Goal: Task Accomplishment & Management: Use online tool/utility

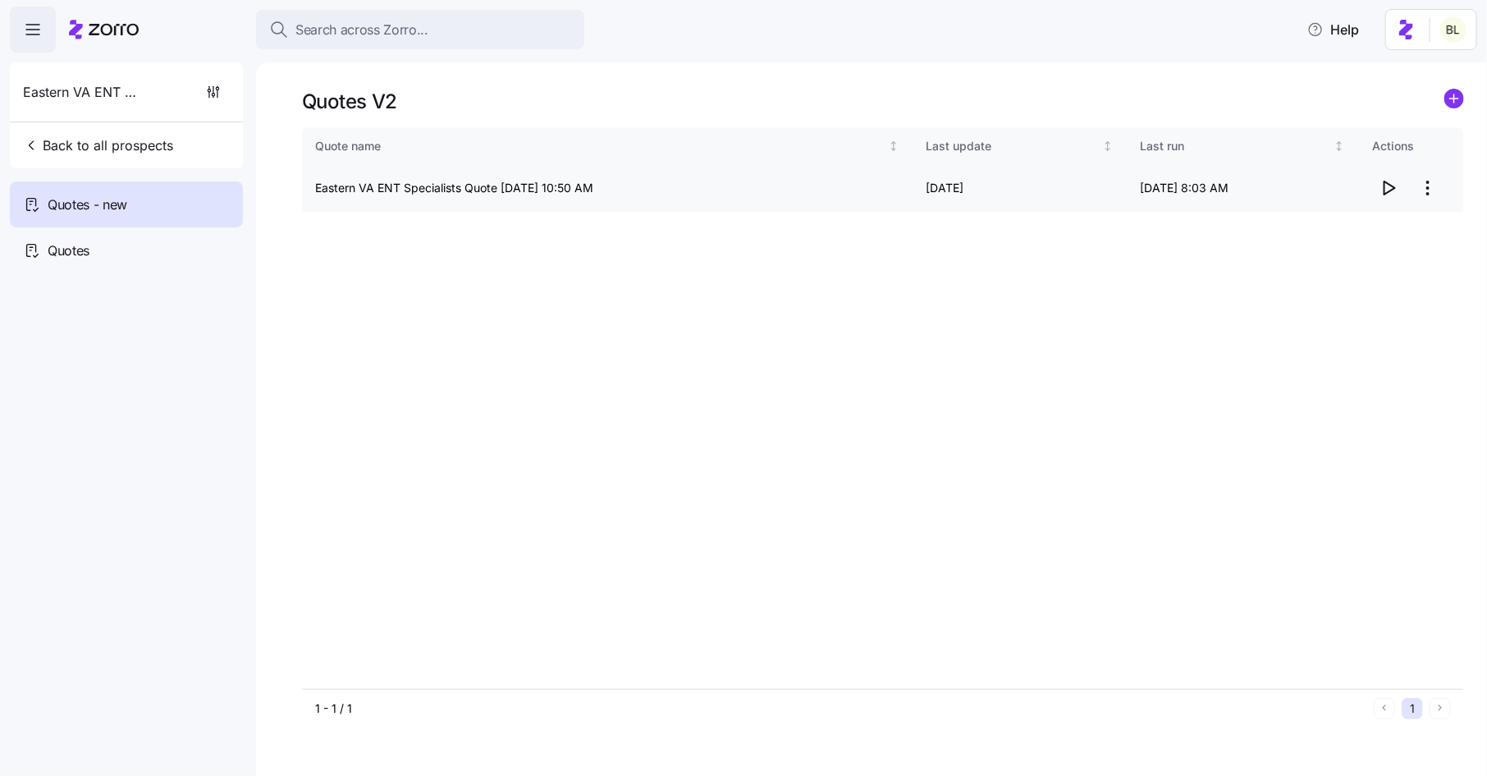
click at [1381, 186] on icon "button" at bounding box center [1389, 188] width 20 height 20
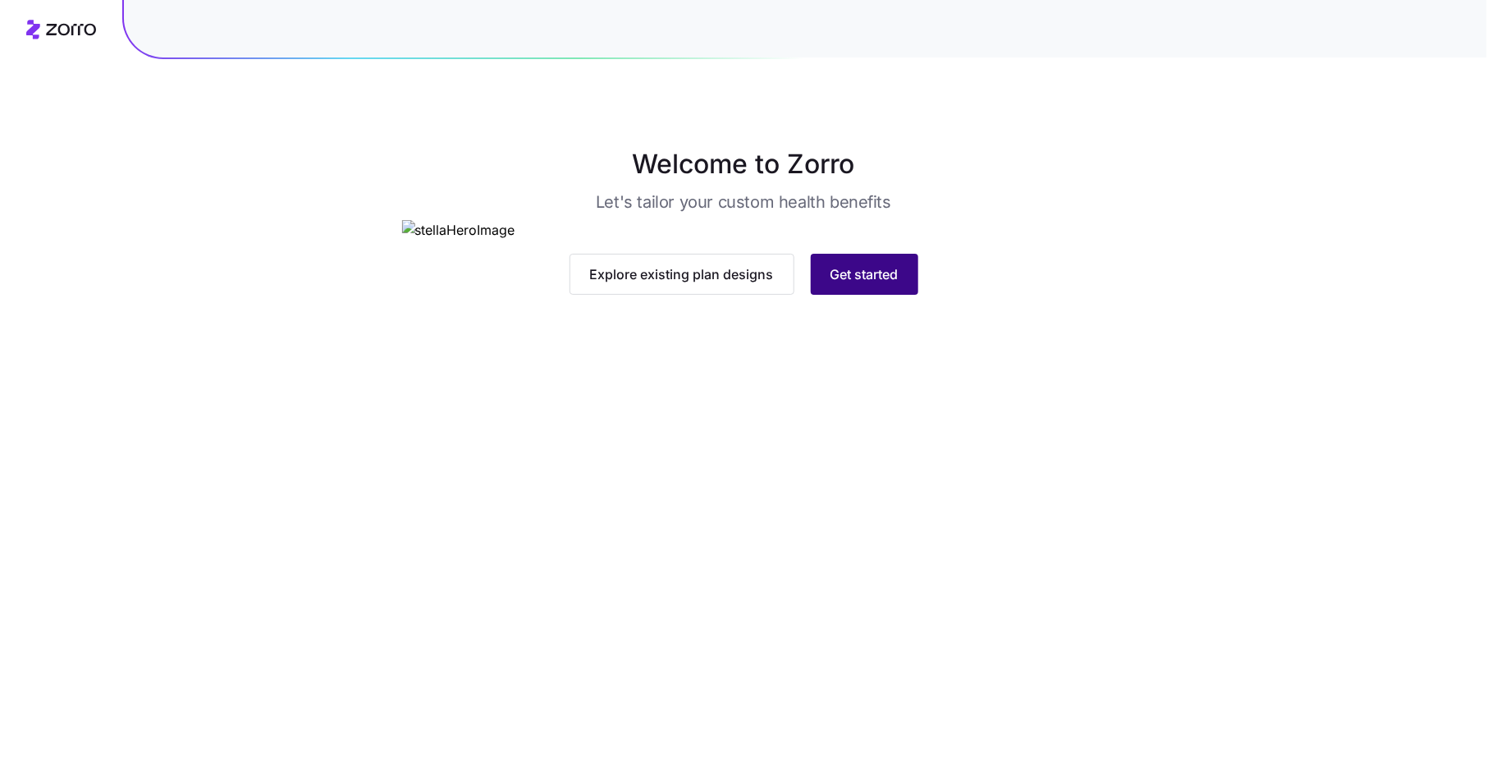
click at [813, 295] on button "Get started" at bounding box center [865, 274] width 108 height 41
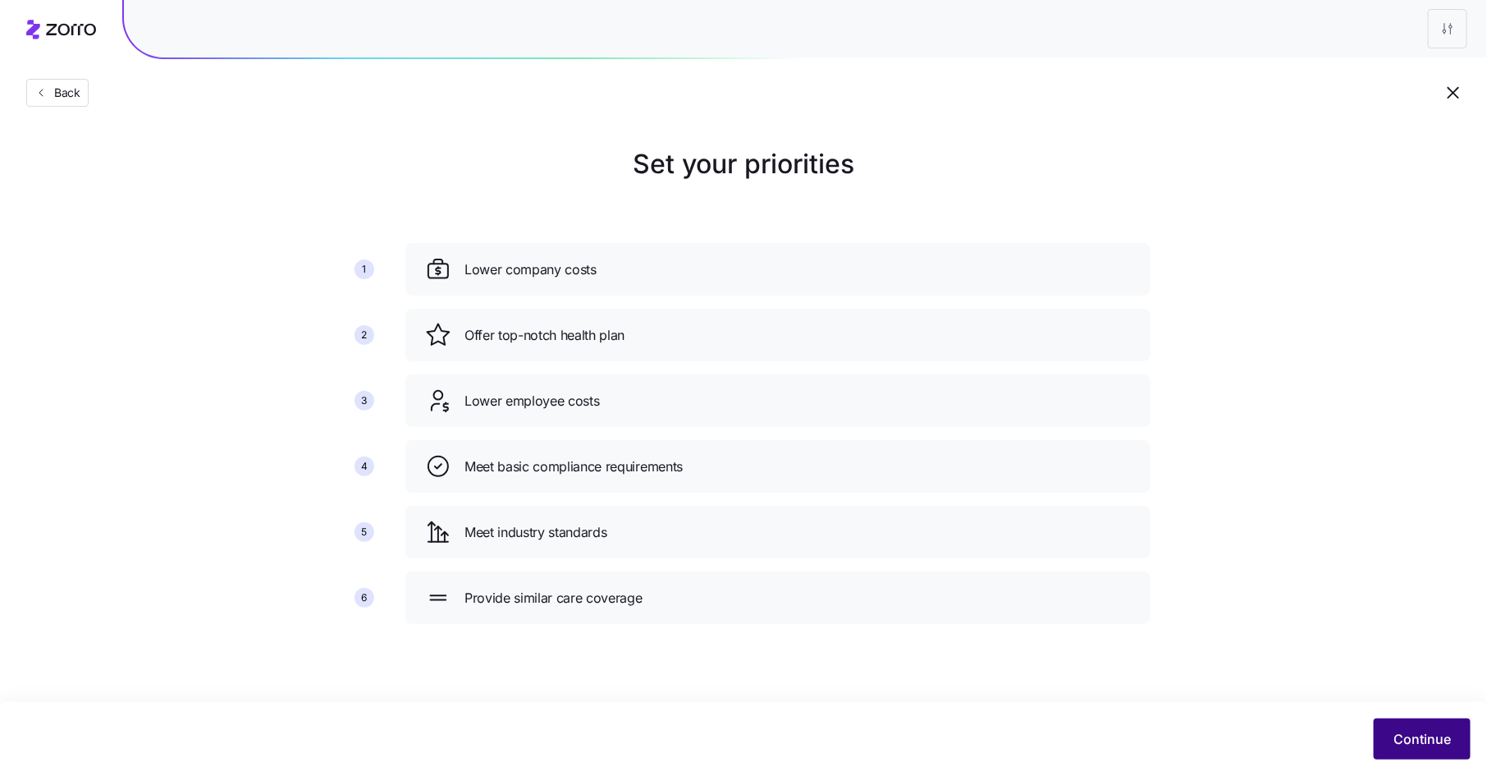
click at [1401, 740] on span "Continue" at bounding box center [1422, 739] width 57 height 20
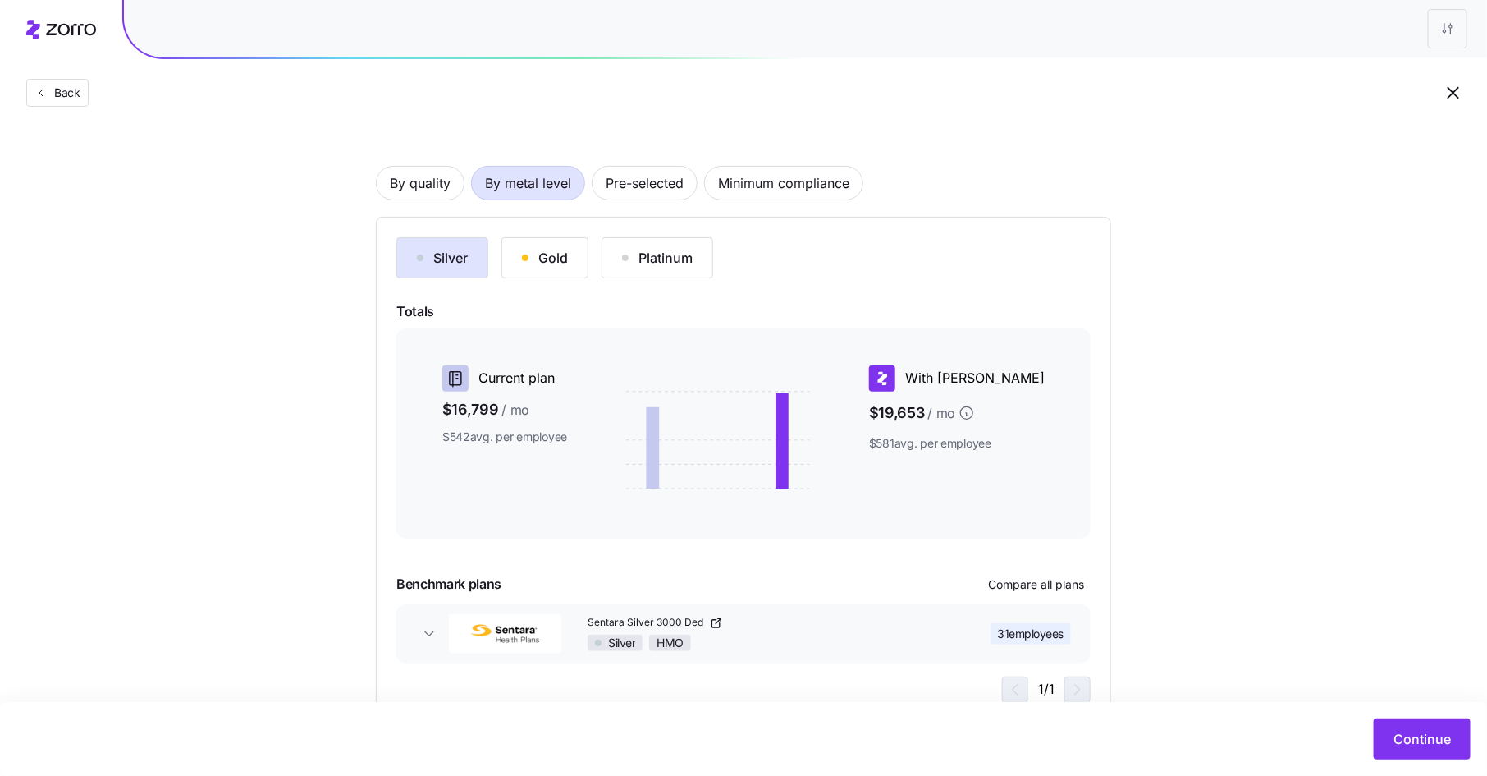
scroll to position [57, 0]
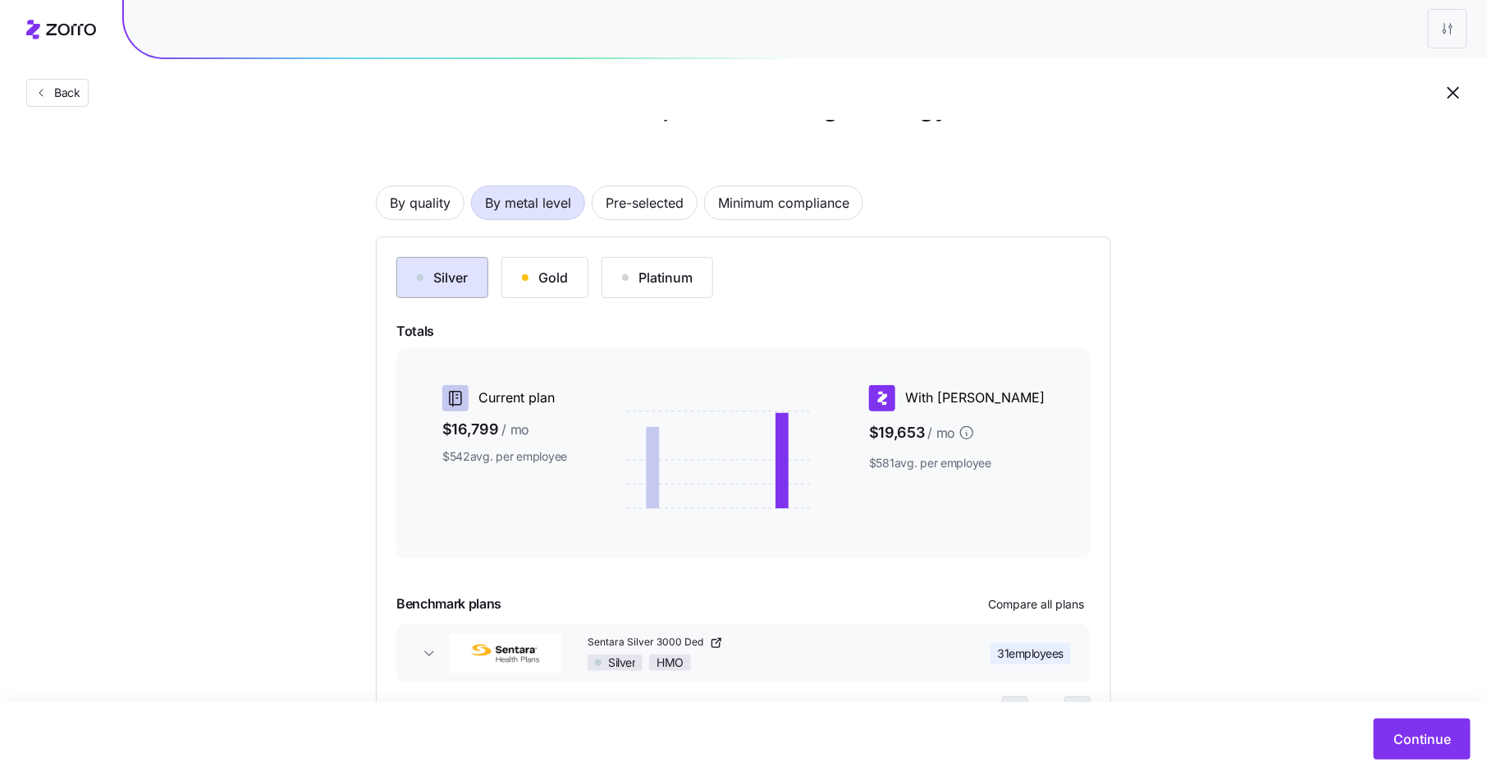
click at [450, 274] on div "Silver" at bounding box center [442, 278] width 51 height 20
click at [522, 277] on div "button" at bounding box center [525, 277] width 7 height 7
click at [454, 277] on div "Silver" at bounding box center [442, 278] width 51 height 20
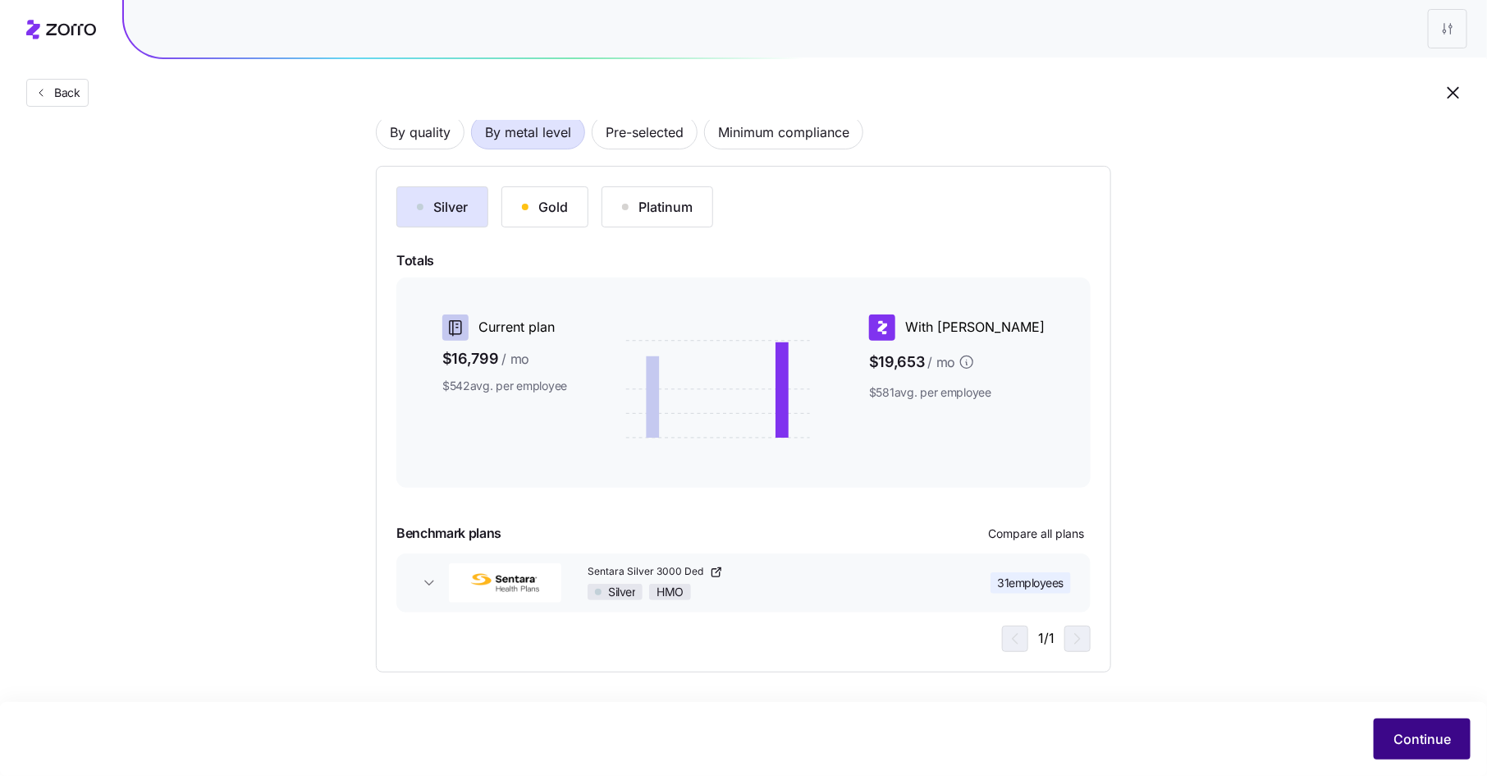
click at [1405, 740] on span "Continue" at bounding box center [1422, 739] width 57 height 20
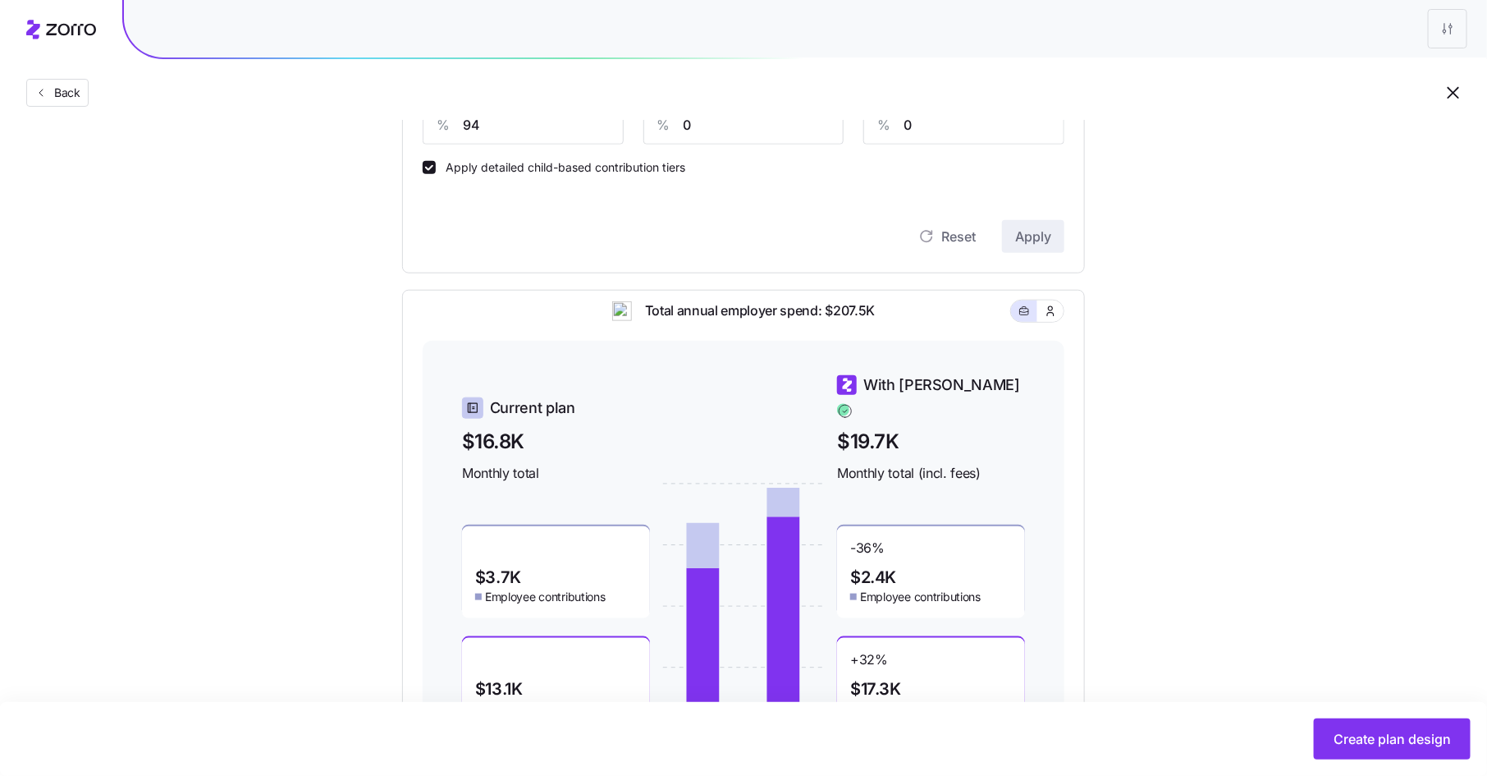
scroll to position [670, 0]
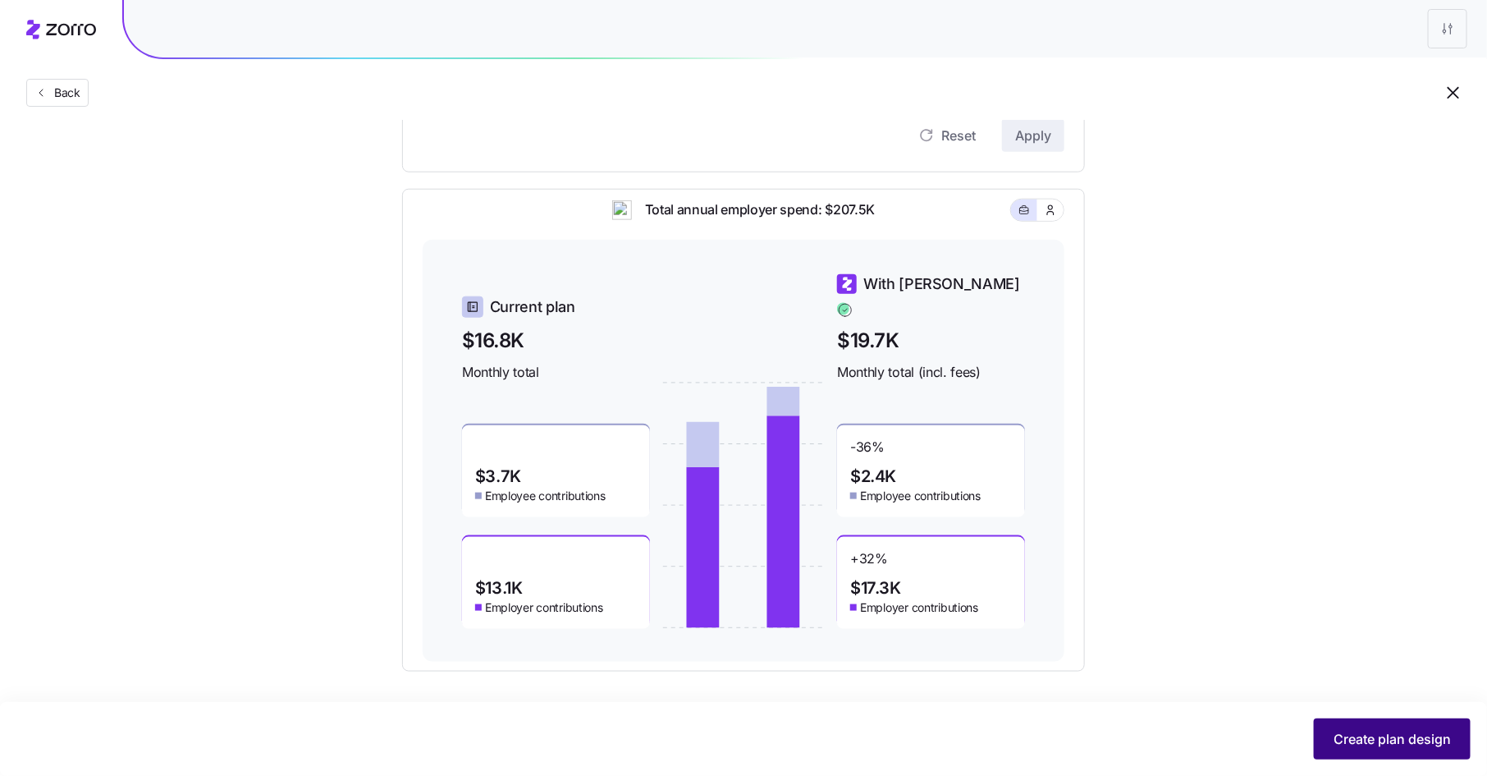
click at [1358, 737] on span "Create plan design" at bounding box center [1392, 739] width 117 height 20
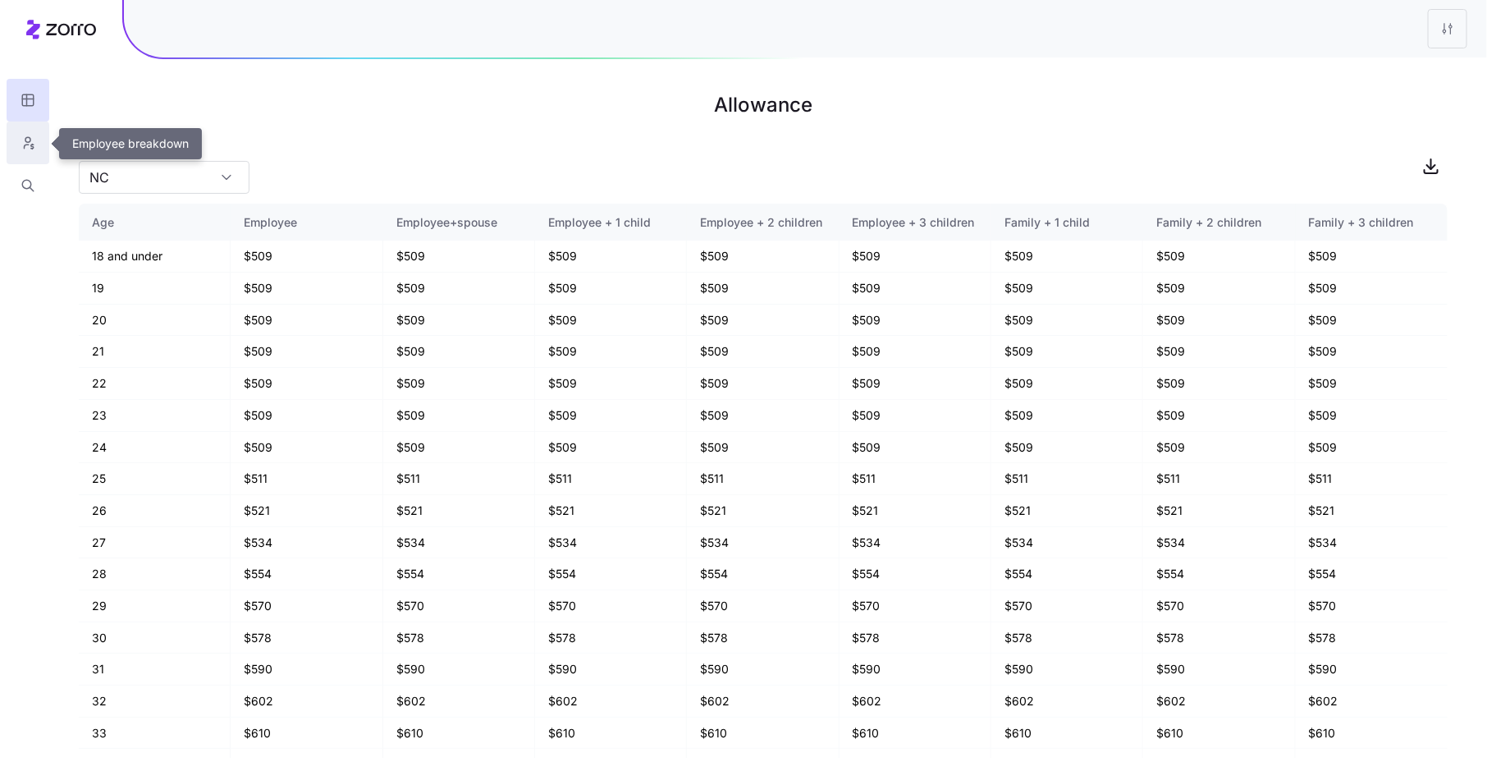
click at [34, 146] on icon "button" at bounding box center [28, 143] width 15 height 16
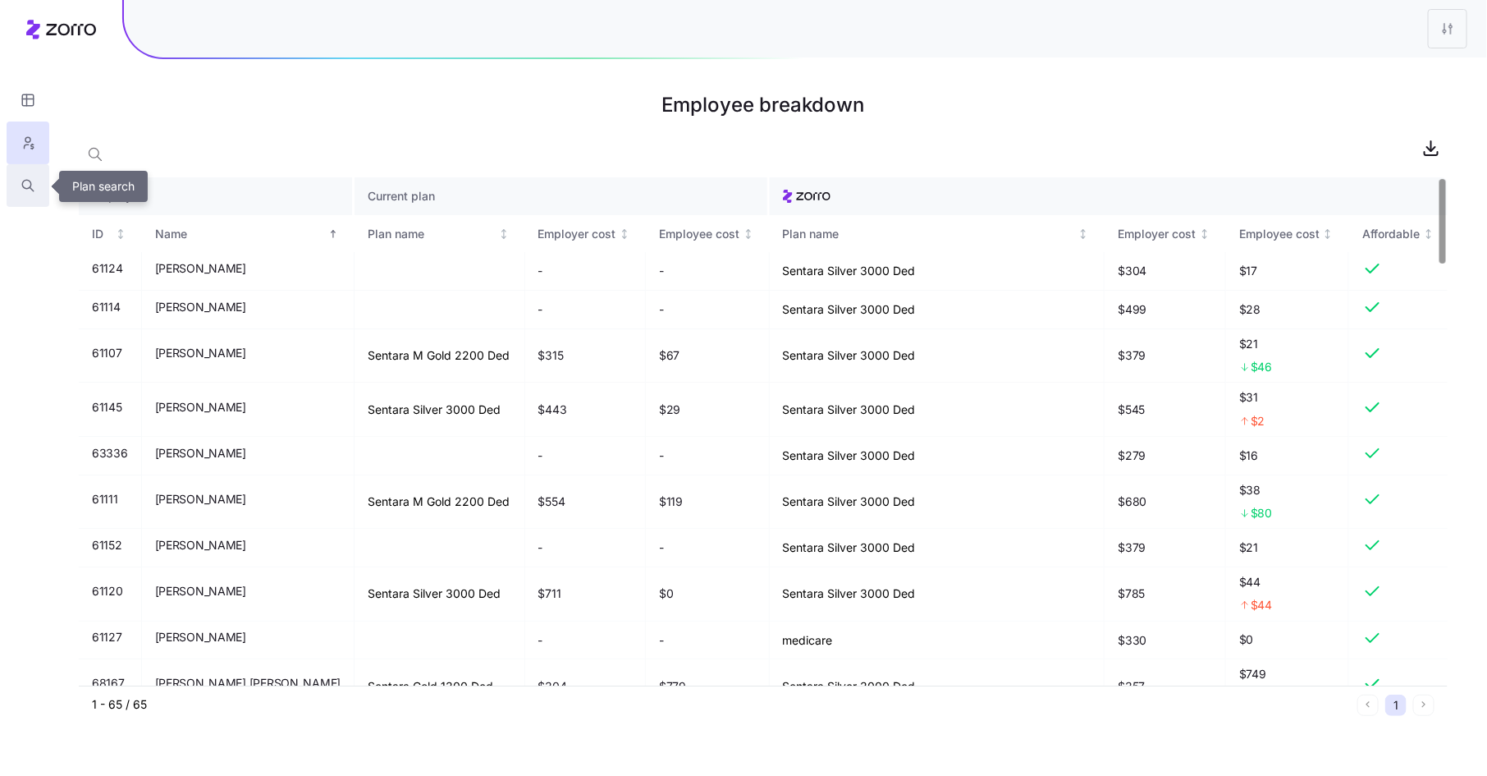
click at [16, 190] on button "button" at bounding box center [28, 185] width 43 height 43
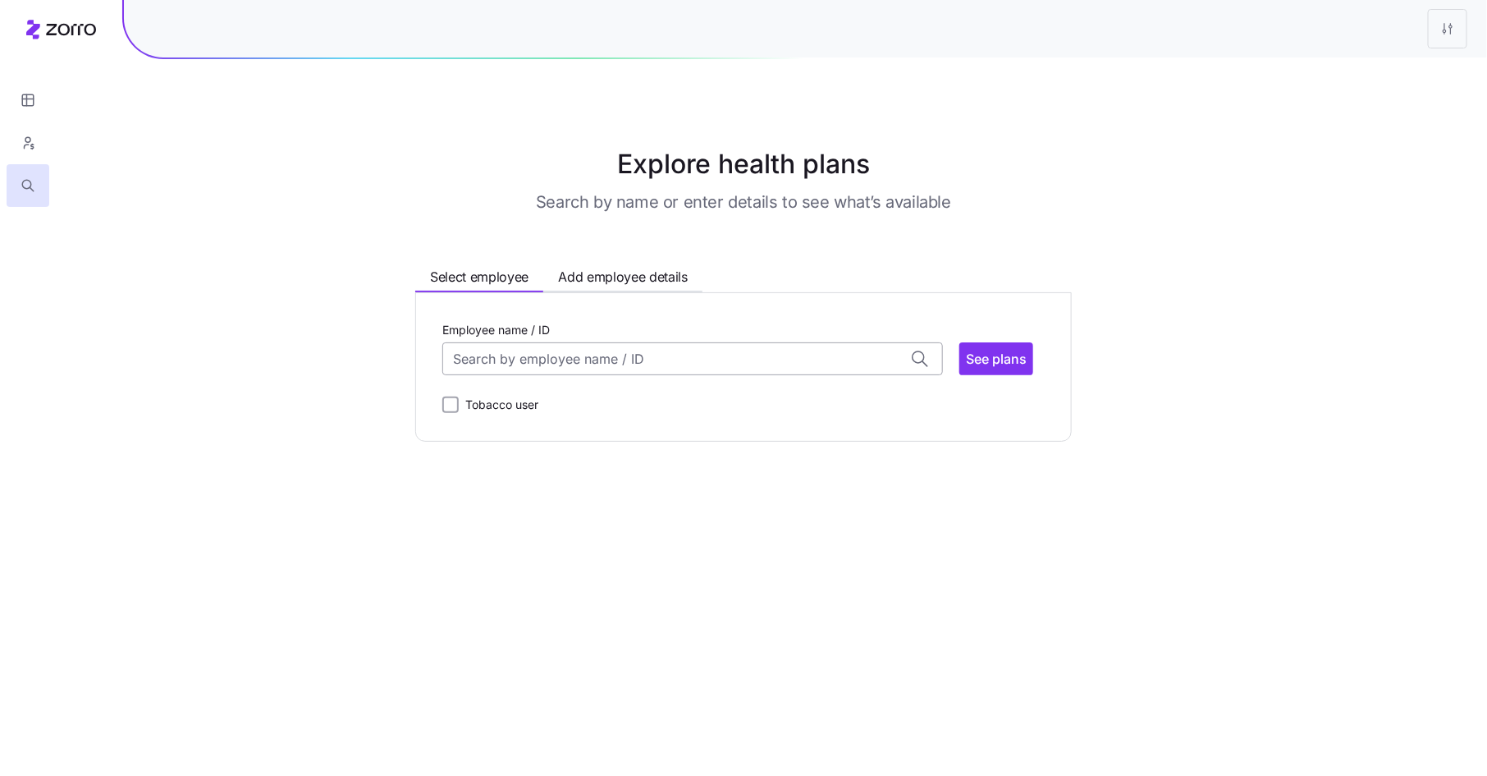
click at [513, 364] on input "Employee name / ID" at bounding box center [692, 358] width 501 height 33
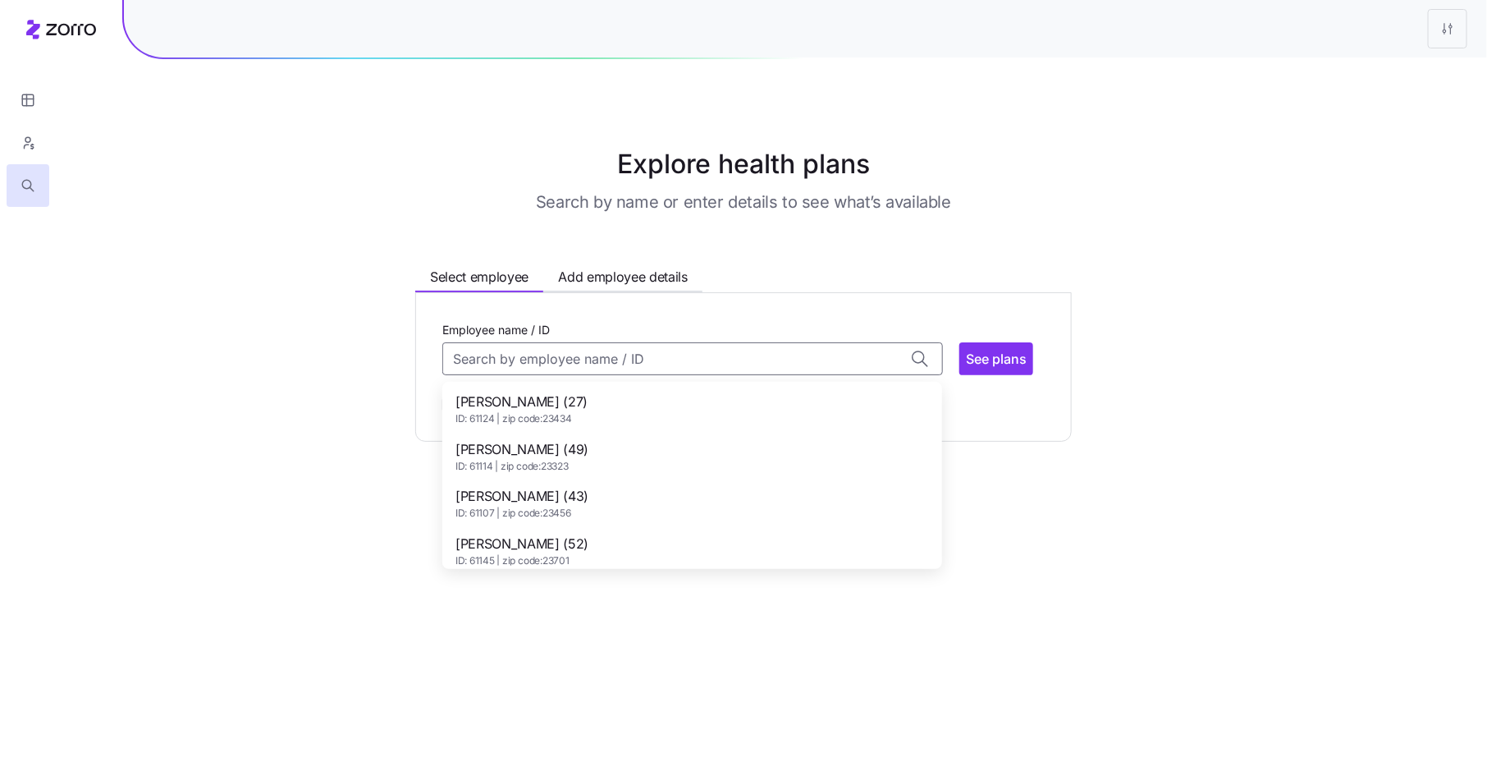
click at [503, 402] on span "Alexis Harris (27)" at bounding box center [522, 402] width 132 height 21
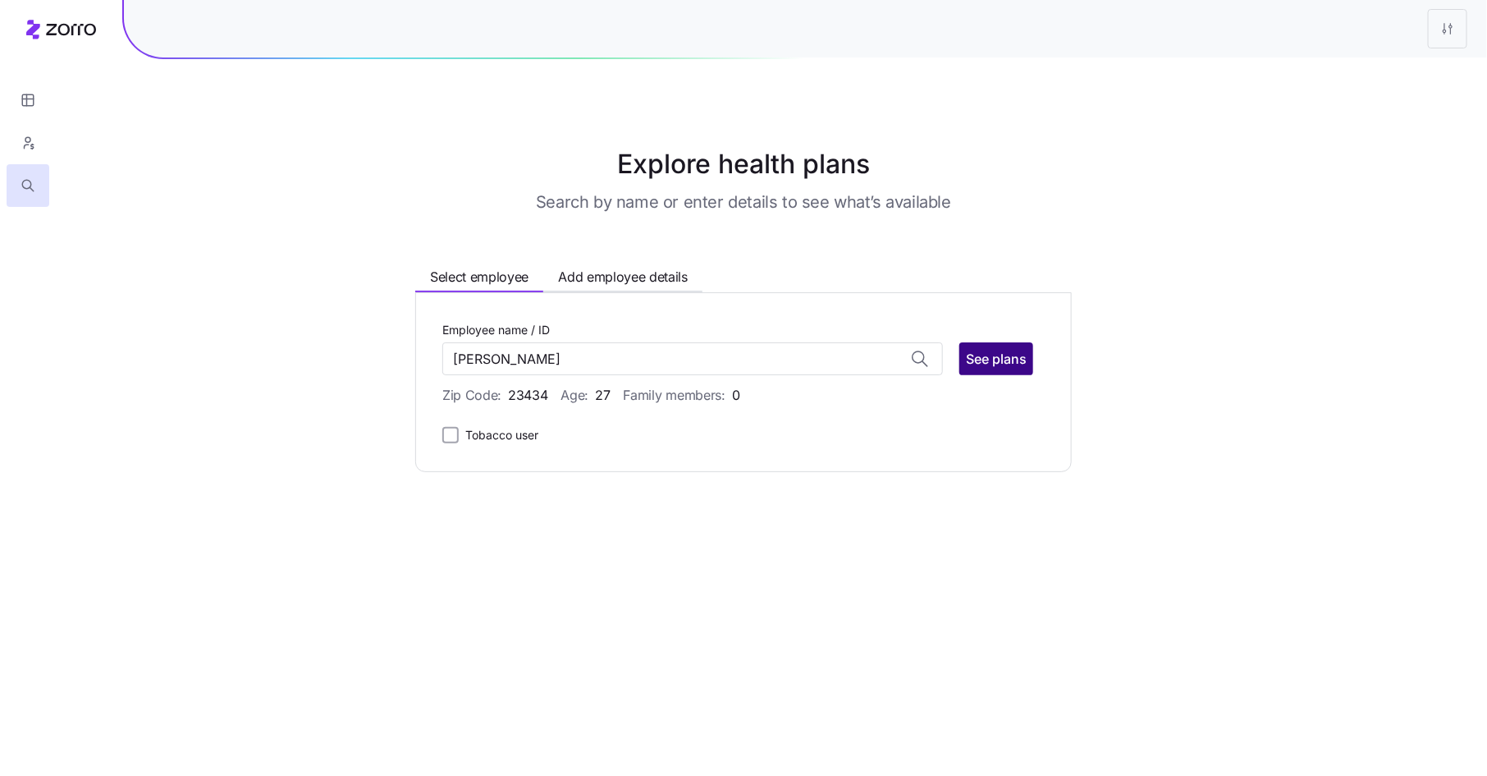
click at [999, 360] on span "See plans" at bounding box center [996, 359] width 61 height 20
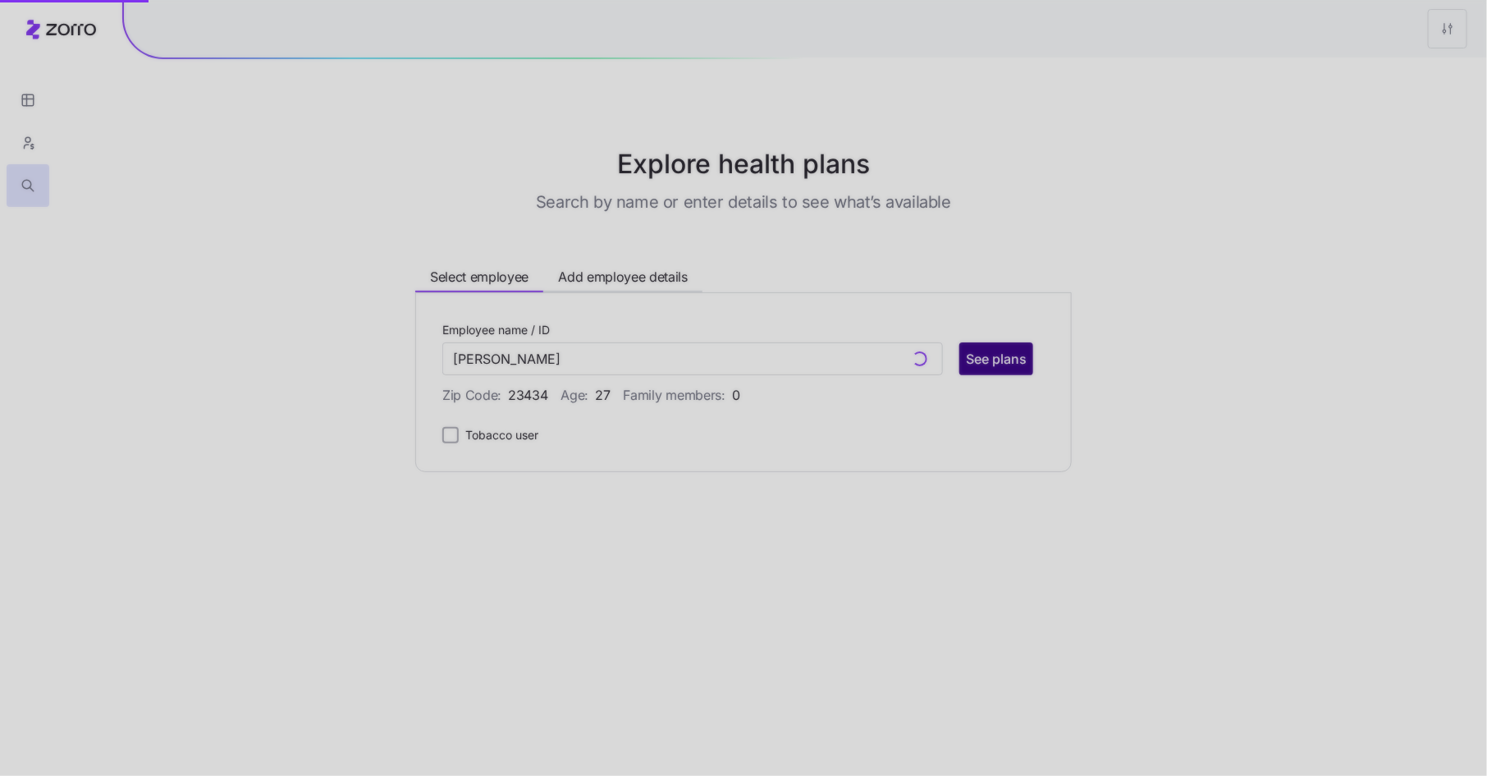
type input "Alexis Harris (ID: 61124)"
